Goal: Navigation & Orientation: Find specific page/section

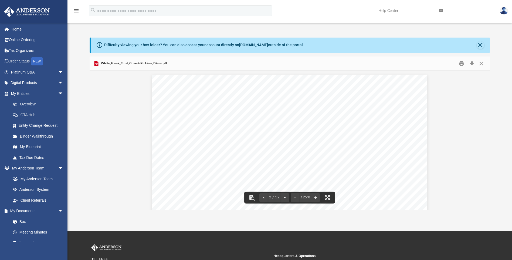
scroll to position [297, 0]
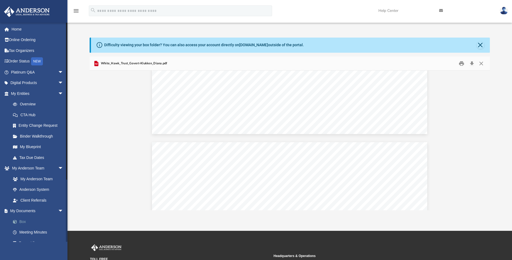
click at [24, 223] on link "Box" at bounding box center [40, 221] width 64 height 11
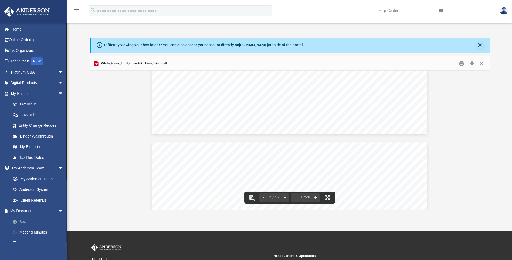
click at [22, 221] on link "Box" at bounding box center [40, 221] width 64 height 11
click at [27, 212] on link "My Documents arrow_drop_down" at bounding box center [38, 211] width 68 height 11
click at [484, 44] on div "Difficulty viewing your box folder? You can also access your account directly o…" at bounding box center [290, 45] width 399 height 15
click at [481, 44] on button "Close" at bounding box center [481, 45] width 8 height 8
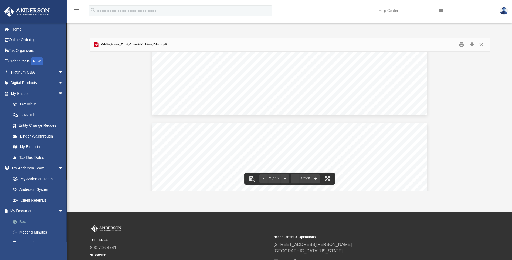
click at [26, 222] on link "Box" at bounding box center [40, 221] width 64 height 11
click at [483, 41] on button "Close" at bounding box center [482, 44] width 10 height 8
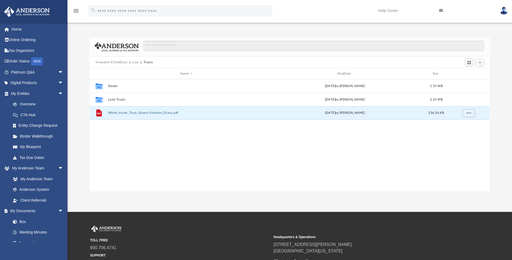
click at [134, 61] on button "Law" at bounding box center [136, 62] width 6 height 5
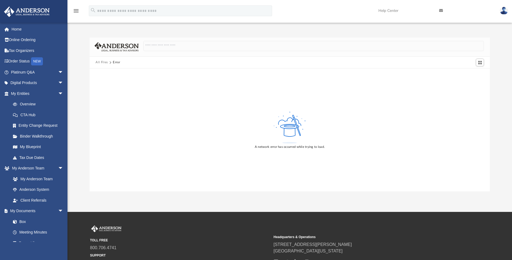
click at [102, 64] on button "All Files" at bounding box center [102, 62] width 12 height 5
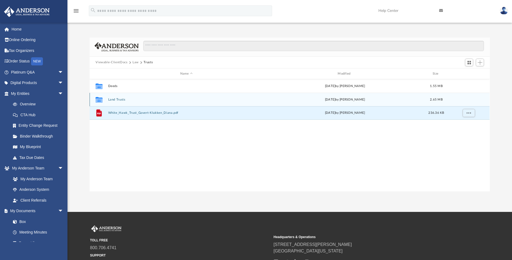
scroll to position [119, 396]
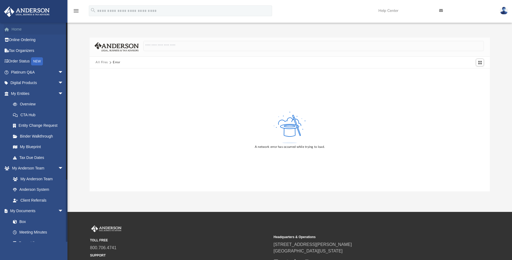
click at [13, 33] on link "Home" at bounding box center [38, 29] width 68 height 11
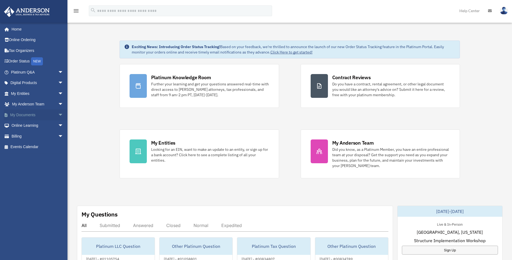
click at [46, 114] on link "My Documents arrow_drop_down" at bounding box center [38, 114] width 68 height 11
click at [58, 115] on span "arrow_drop_down" at bounding box center [63, 114] width 11 height 11
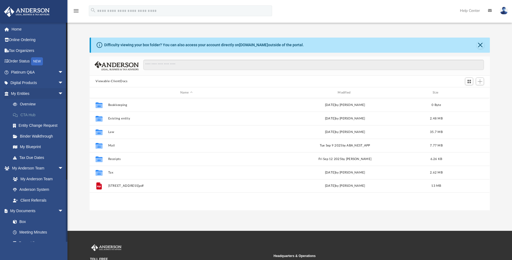
scroll to position [119, 396]
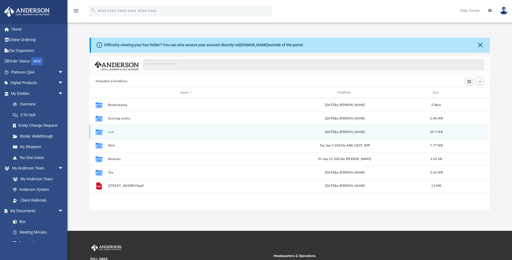
click at [107, 133] on div "Collaborated Folder Law [DATE] by [PERSON_NAME] 35.7 MB" at bounding box center [290, 132] width 400 height 14
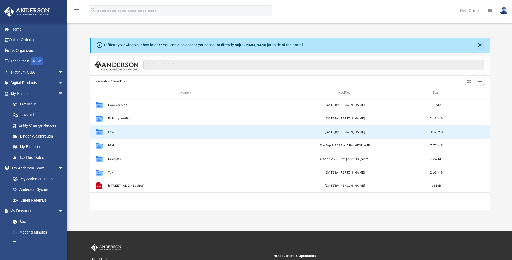
click at [111, 132] on button "Law" at bounding box center [186, 132] width 156 height 4
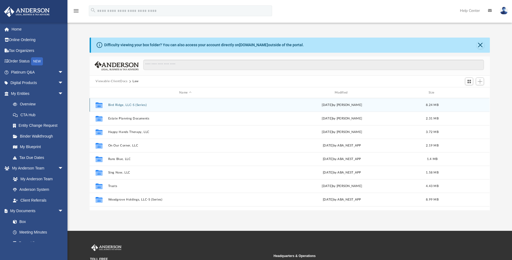
click at [124, 105] on button "Bird Ridge, LLC-S (Series)" at bounding box center [185, 105] width 154 height 4
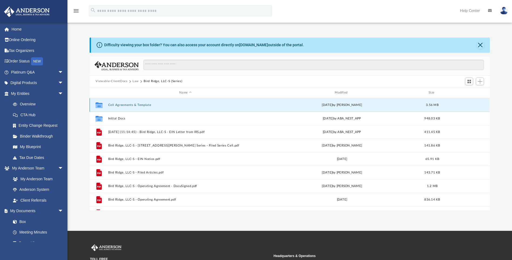
click at [138, 103] on button "Cell Agreements & Template" at bounding box center [185, 105] width 154 height 4
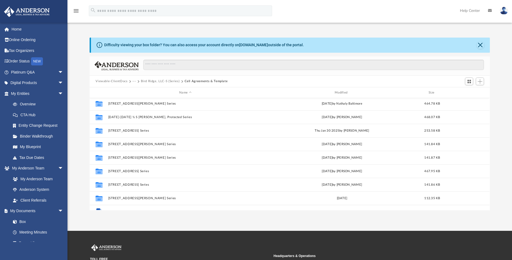
scroll to position [81, 0]
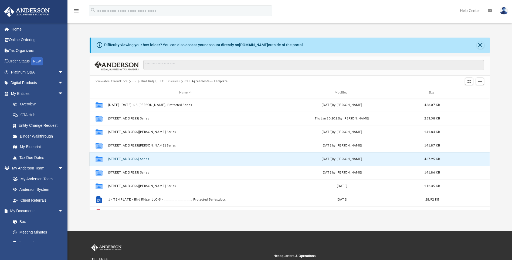
click at [146, 160] on button "[STREET_ADDRESS] Series" at bounding box center [185, 159] width 154 height 4
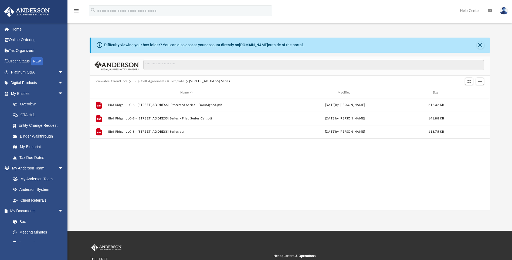
scroll to position [0, 0]
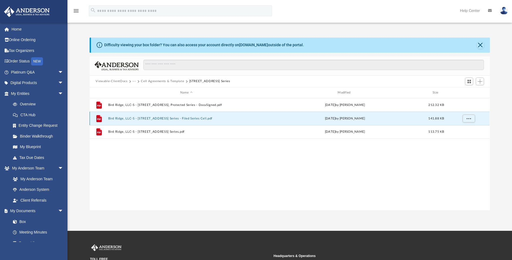
click at [153, 120] on button "Bird Ridge, LLC-S - [STREET_ADDRESS] Series - Filed Series Cell.pdf" at bounding box center [186, 119] width 156 height 4
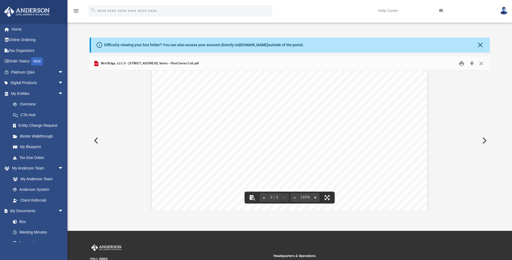
scroll to position [373, 0]
click at [484, 64] on button "Close" at bounding box center [482, 63] width 10 height 8
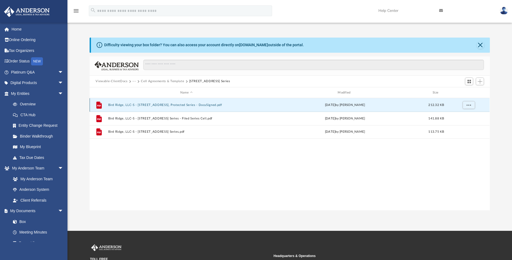
click at [214, 104] on button "Bird Ridge, LLC-S - [STREET_ADDRESS], Protected Series - DocuSigned.pdf" at bounding box center [186, 105] width 156 height 4
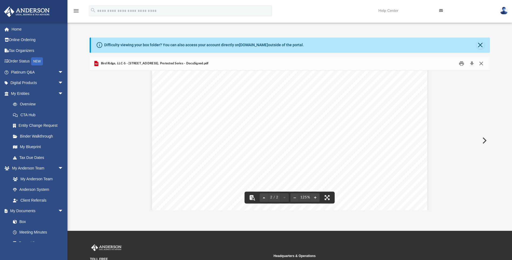
click at [483, 65] on button "Close" at bounding box center [482, 63] width 10 height 8
